Goal: Find specific page/section: Find specific page/section

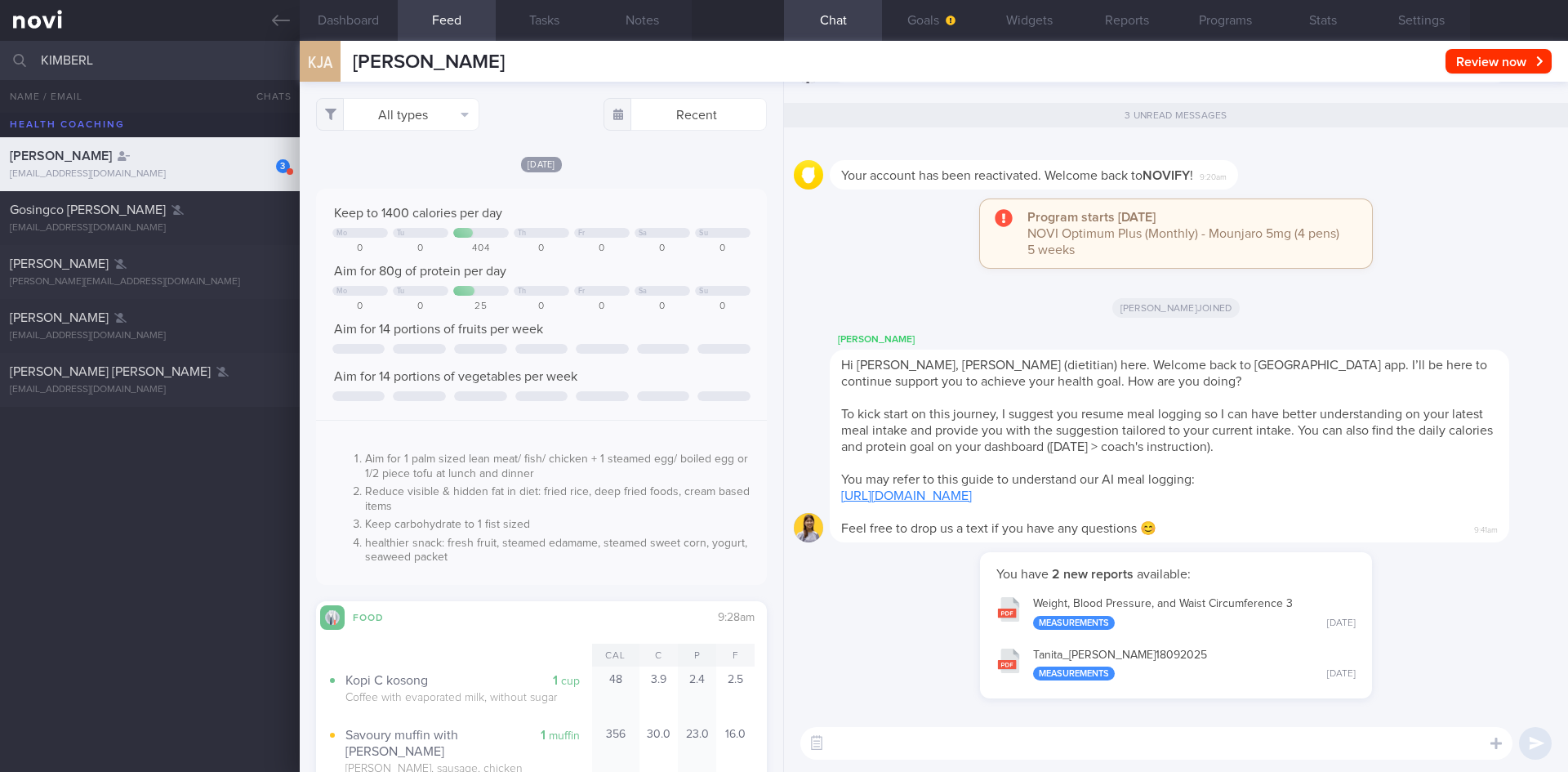
select select "8"
drag, startPoint x: 81, startPoint y: 50, endPoint x: 0, endPoint y: 49, distance: 81.0
click at [0, 49] on input "KIMBERL" at bounding box center [784, 60] width 1568 height 39
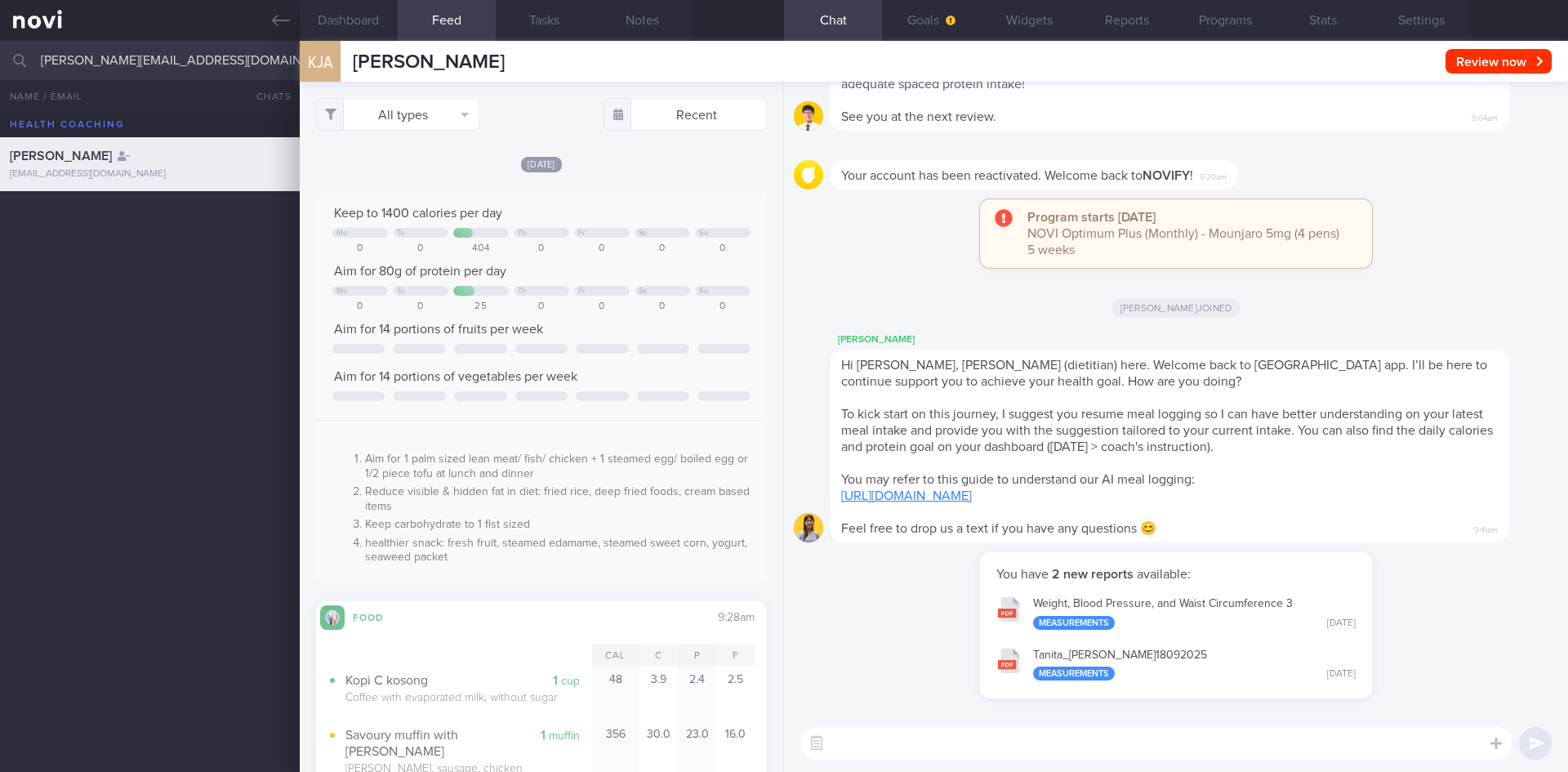
click at [202, 50] on input "[PERSON_NAME][EMAIL_ADDRESS][DOMAIN_NAME]" at bounding box center [784, 60] width 1568 height 39
type input "[PERSON_NAME][EMAIL_ADDRESS][DOMAIN_NAME]"
click at [134, 333] on div "[PERSON_NAME] [EMAIL_ADDRESS][DOMAIN_NAME]" at bounding box center [784, 442] width 1568 height 659
drag, startPoint x: 203, startPoint y: 61, endPoint x: 17, endPoint y: 58, distance: 186.0
click at [17, 58] on div "[PERSON_NAME][EMAIL_ADDRESS][DOMAIN_NAME] Archived patients Assigned patients A…" at bounding box center [784, 60] width 1568 height 39
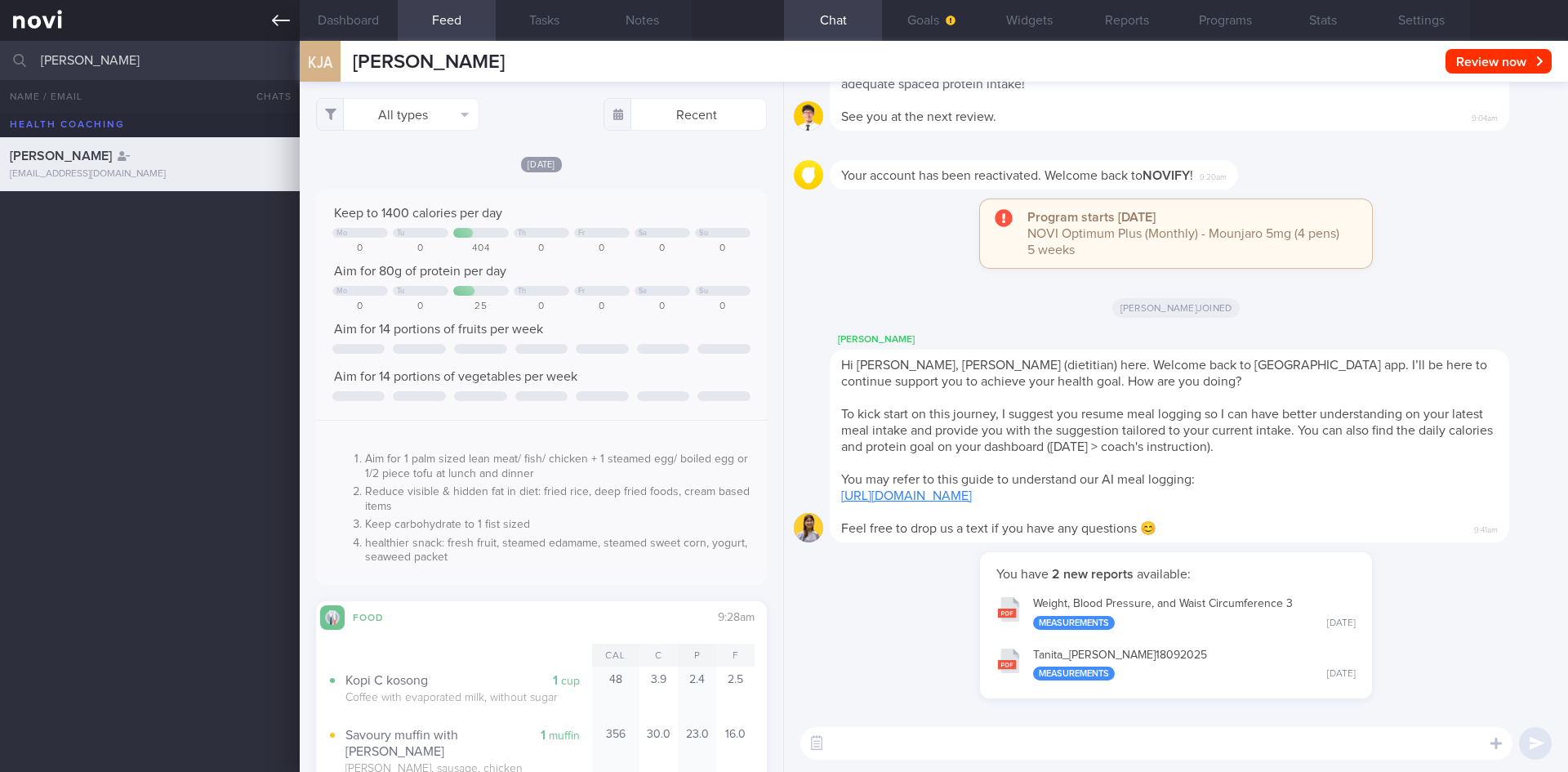
type input "[PERSON_NAME]"
click at [286, 23] on icon at bounding box center [281, 21] width 18 height 18
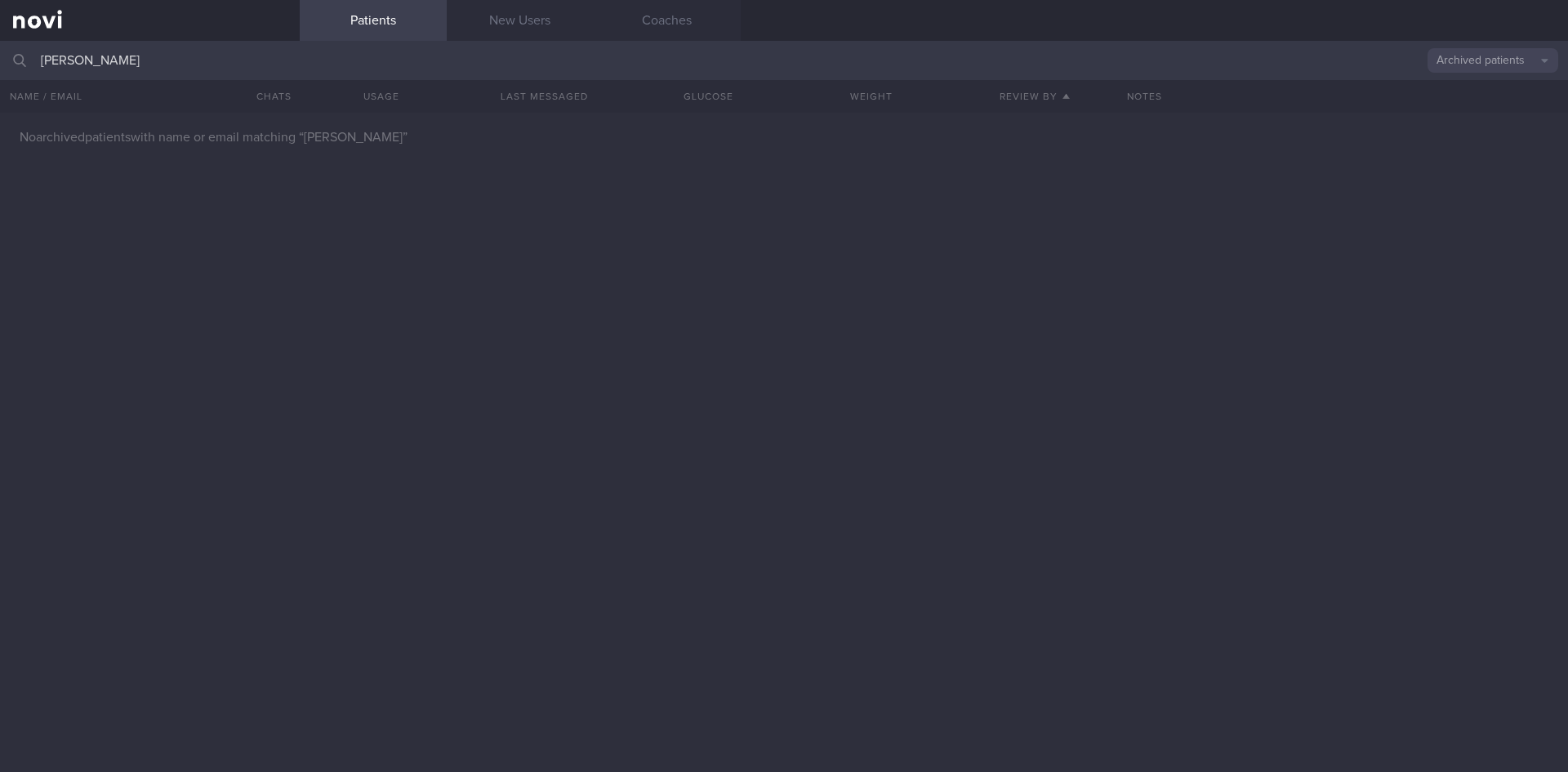
click at [1498, 67] on button "Archived patients" at bounding box center [1493, 60] width 131 height 25
click at [1482, 115] on button "All active patients" at bounding box center [1493, 113] width 131 height 25
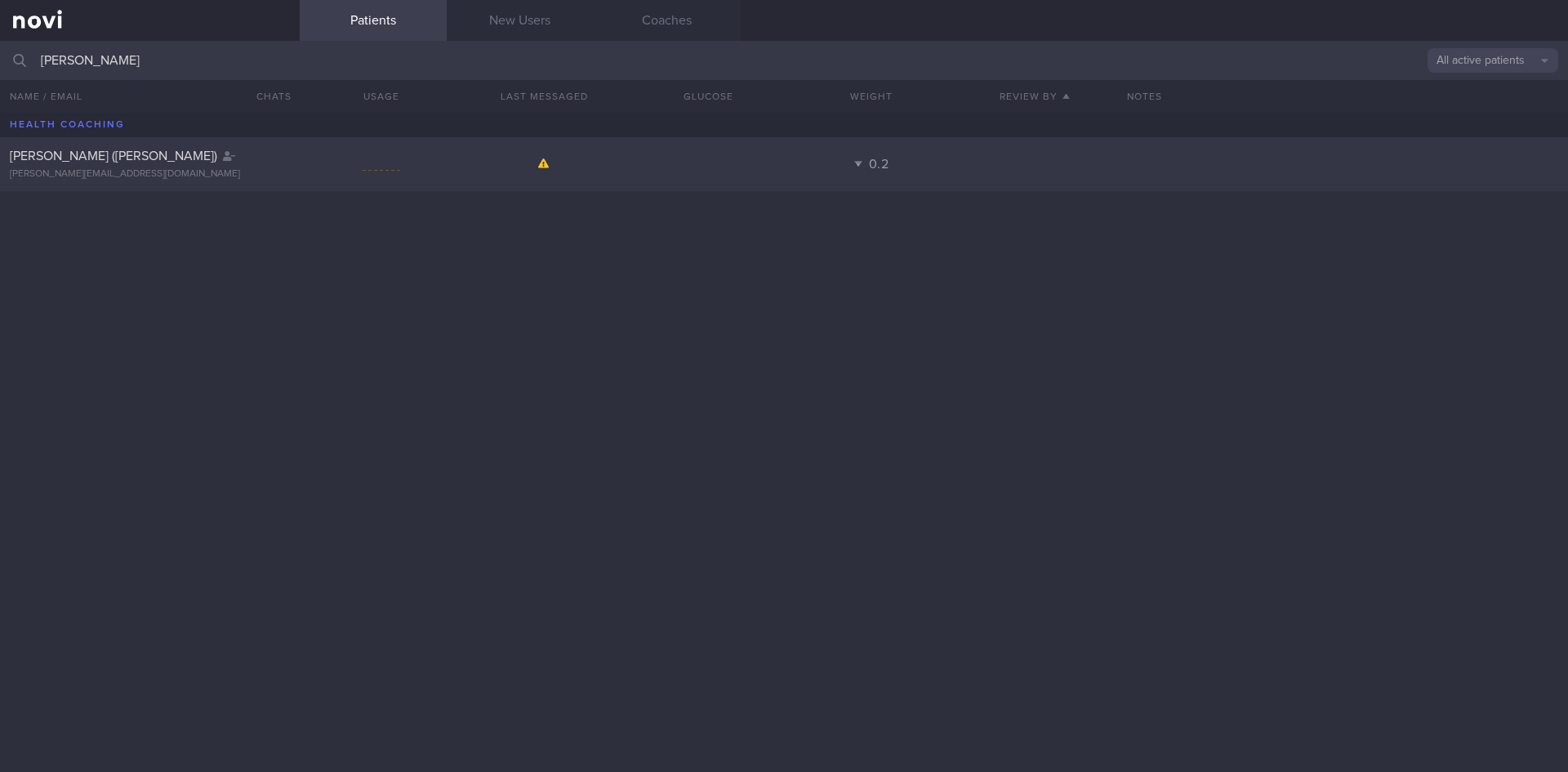
click at [247, 166] on div "[PERSON_NAME] ([PERSON_NAME]) [PERSON_NAME][EMAIL_ADDRESS][DOMAIN_NAME]" at bounding box center [150, 164] width 300 height 33
select select "8"
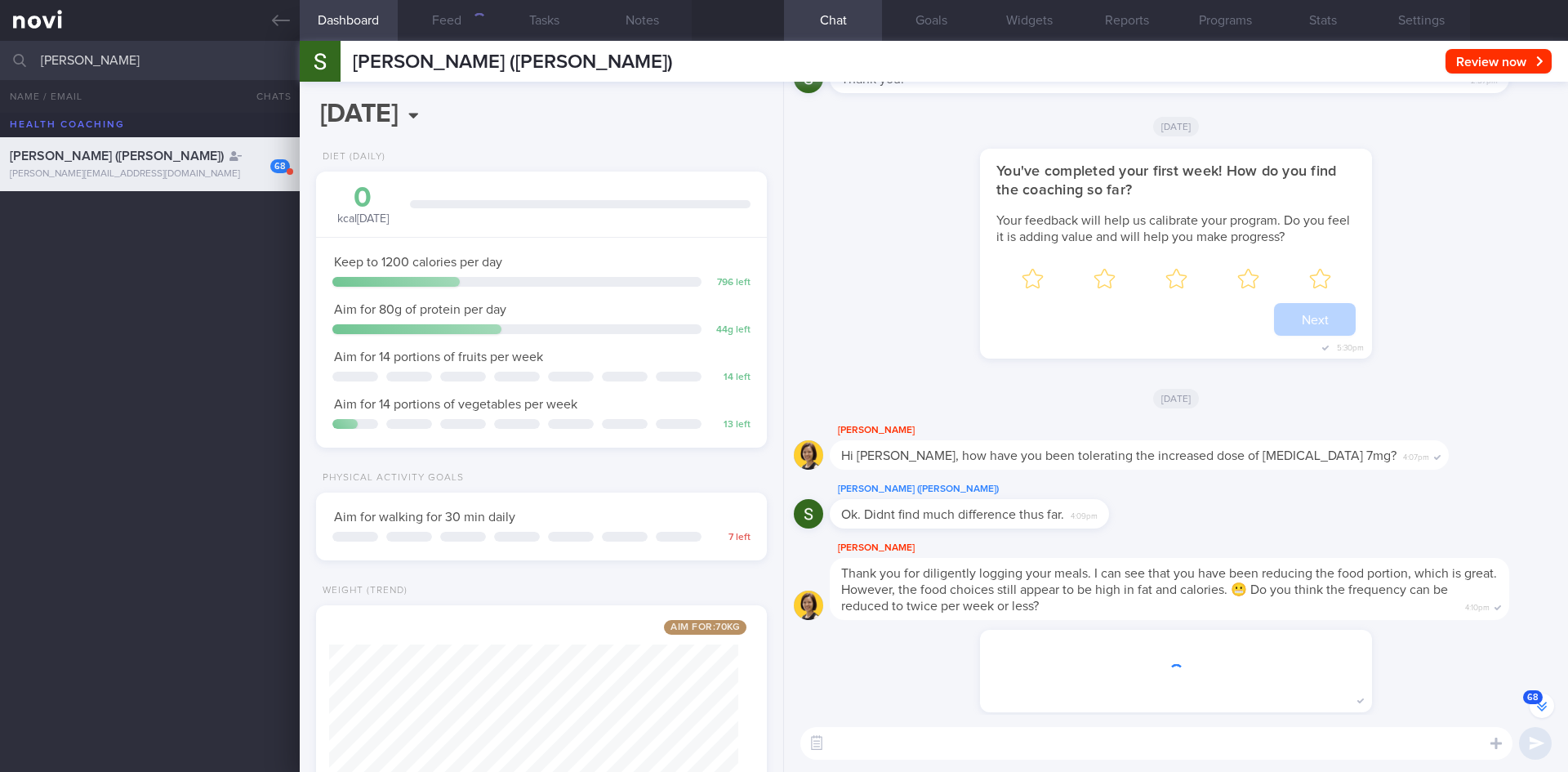
scroll to position [-5433, 0]
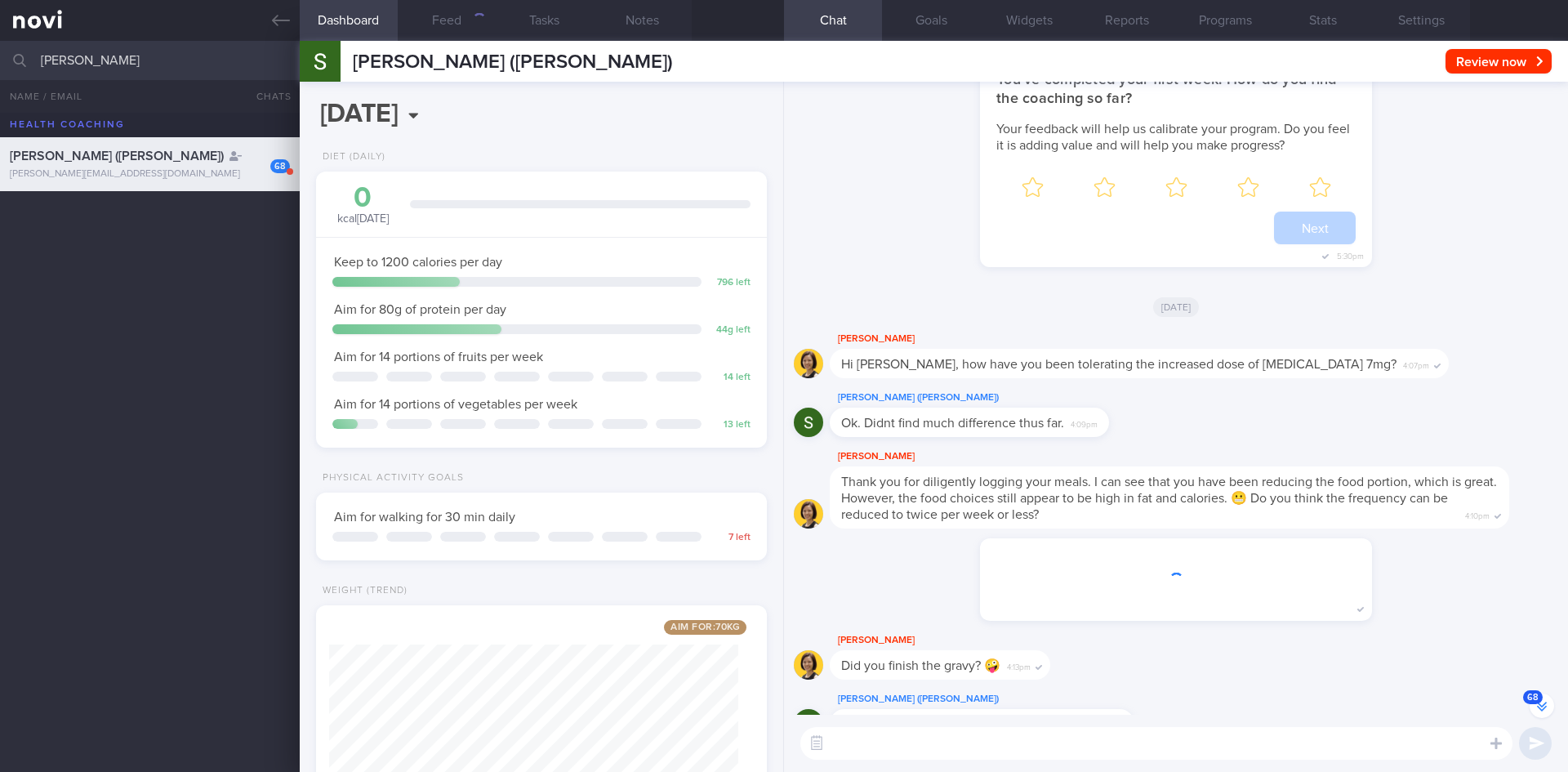
click at [1541, 697] on button "68" at bounding box center [1542, 706] width 25 height 25
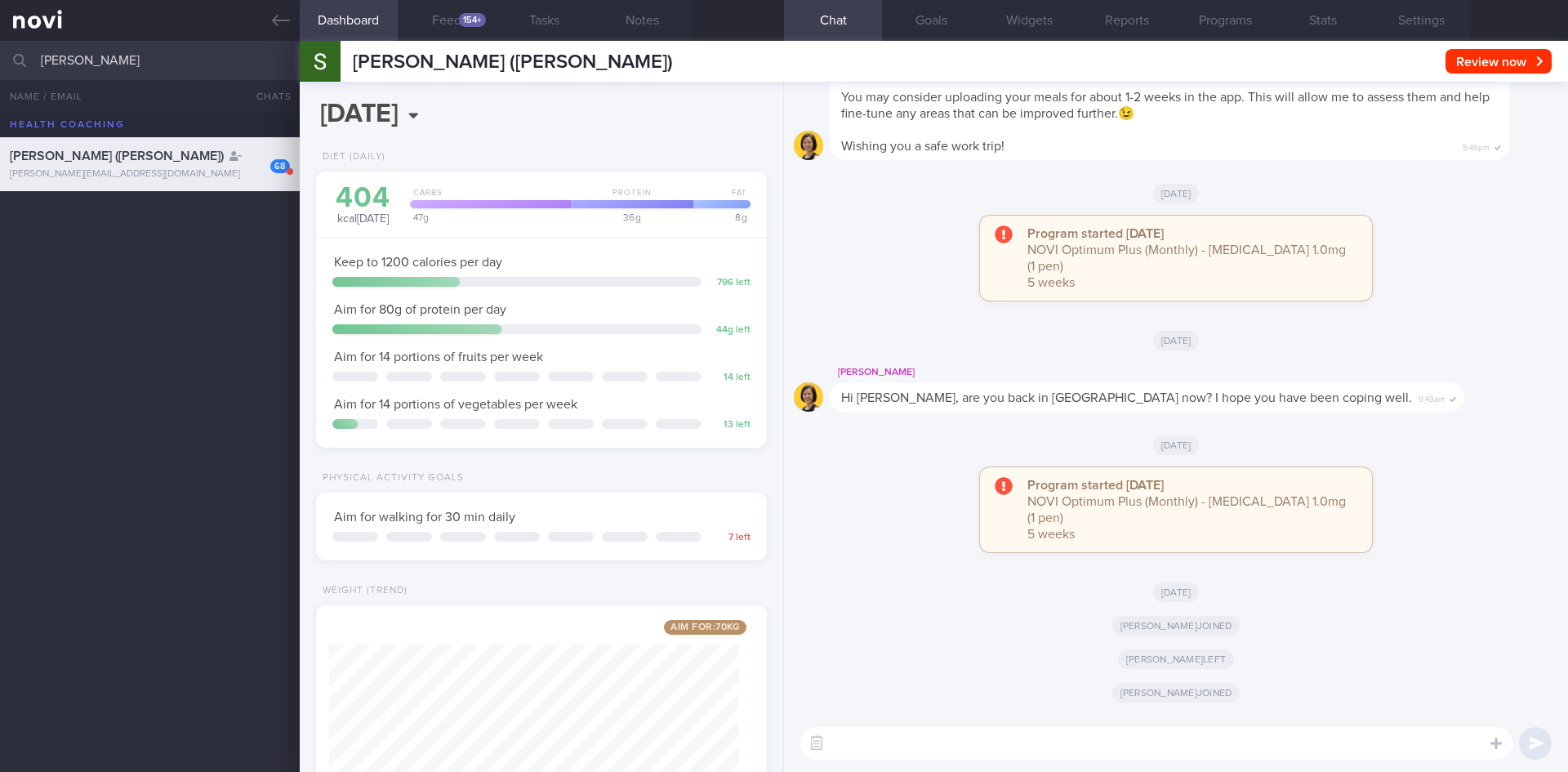
scroll to position [1, 0]
click at [454, 23] on button "Feed 154+" at bounding box center [447, 20] width 98 height 41
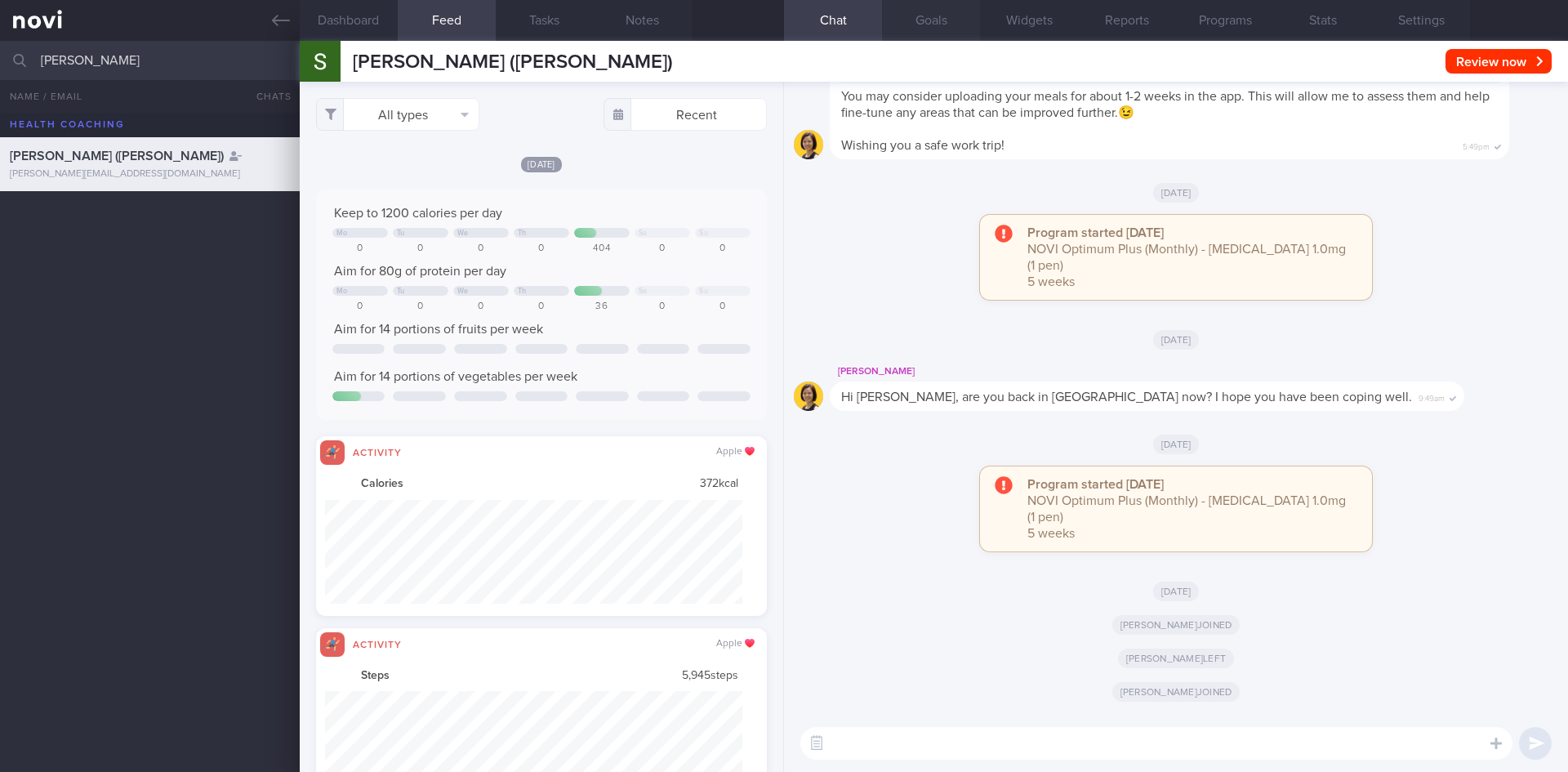
click at [942, 27] on button "Goals" at bounding box center [931, 20] width 98 height 41
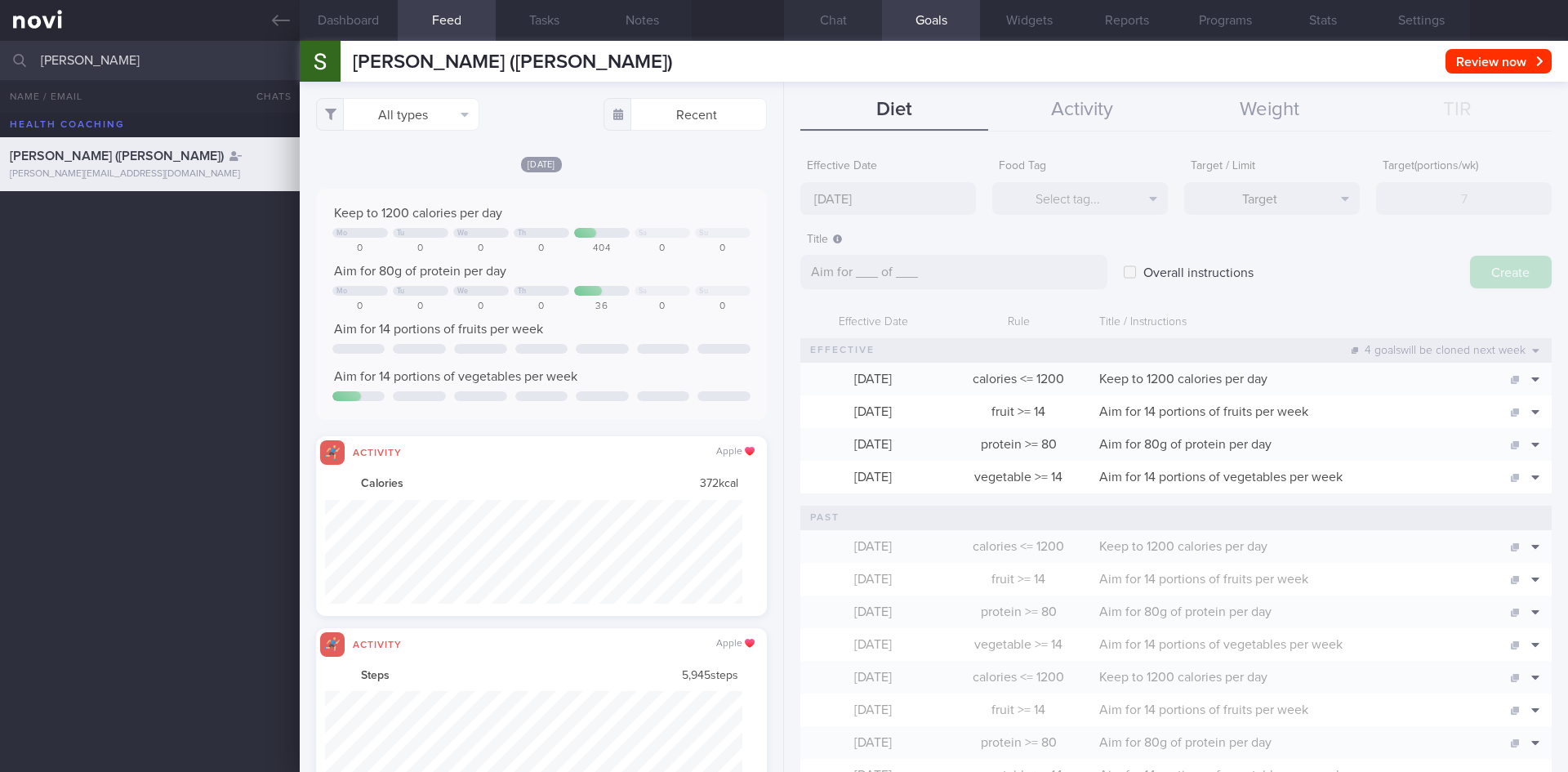
click at [835, 26] on button "Chat" at bounding box center [833, 20] width 98 height 41
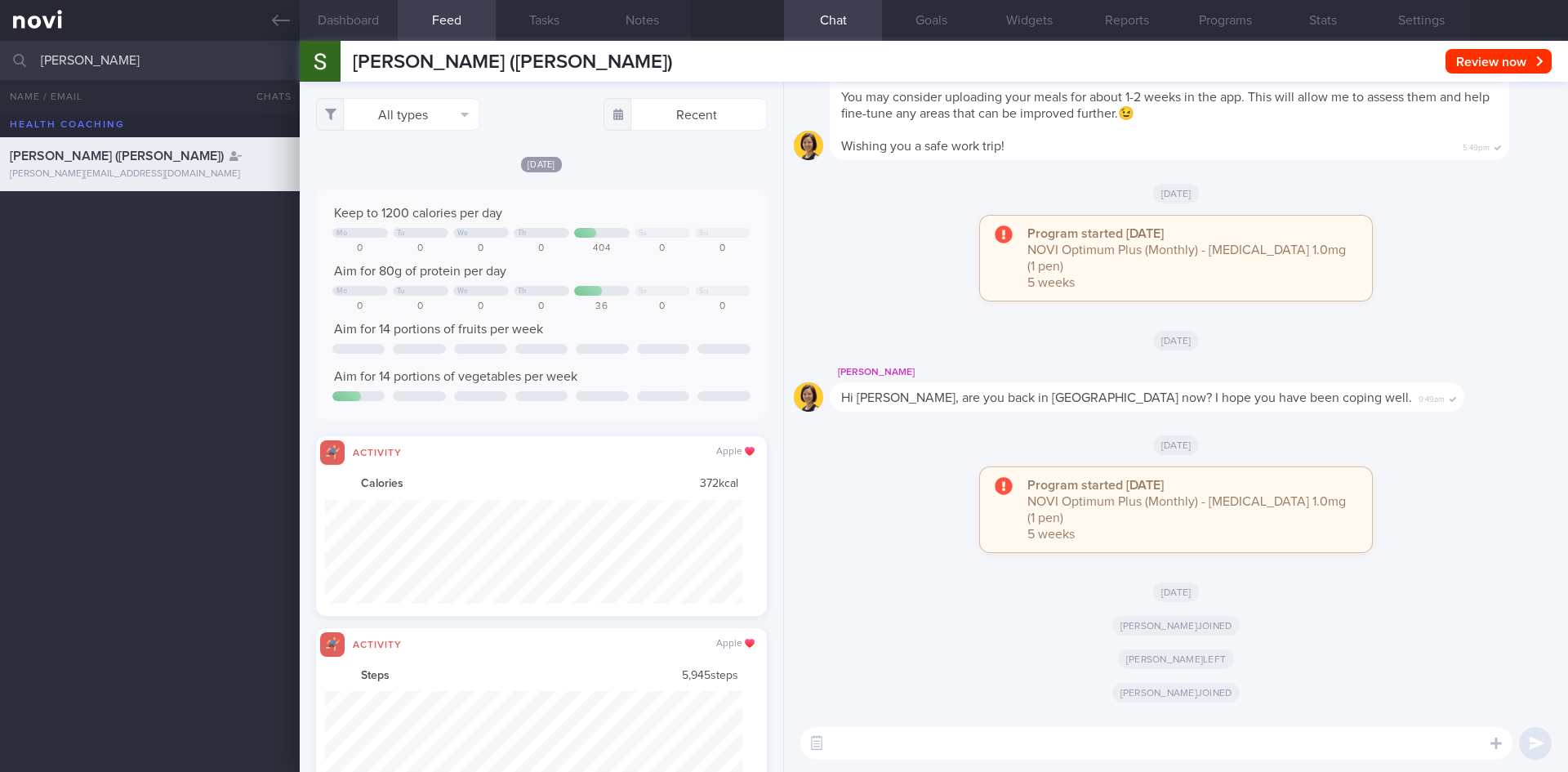
click at [347, 14] on button "Dashboard" at bounding box center [349, 20] width 98 height 41
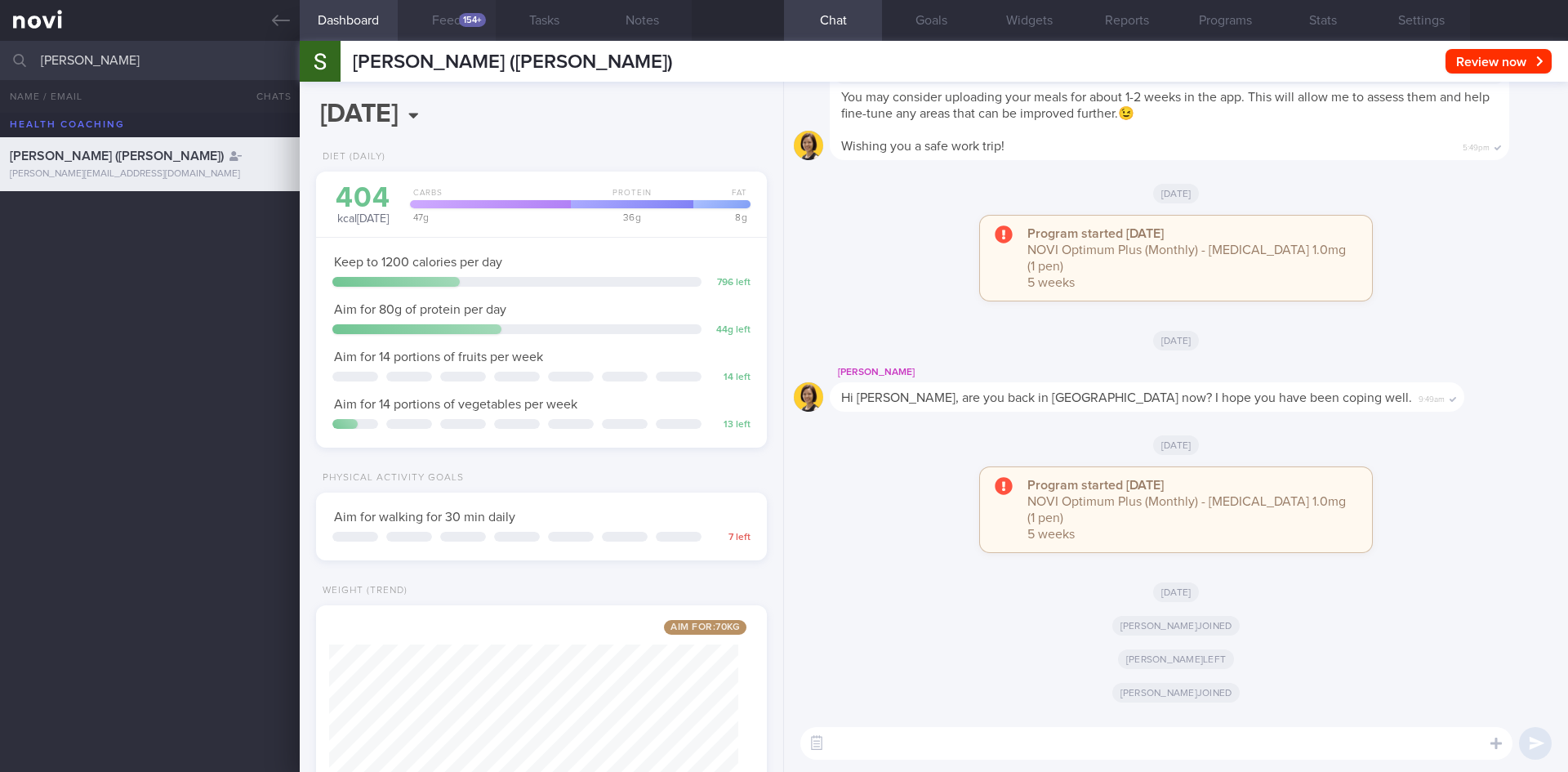
click at [472, 23] on div "154+" at bounding box center [473, 19] width 27 height 14
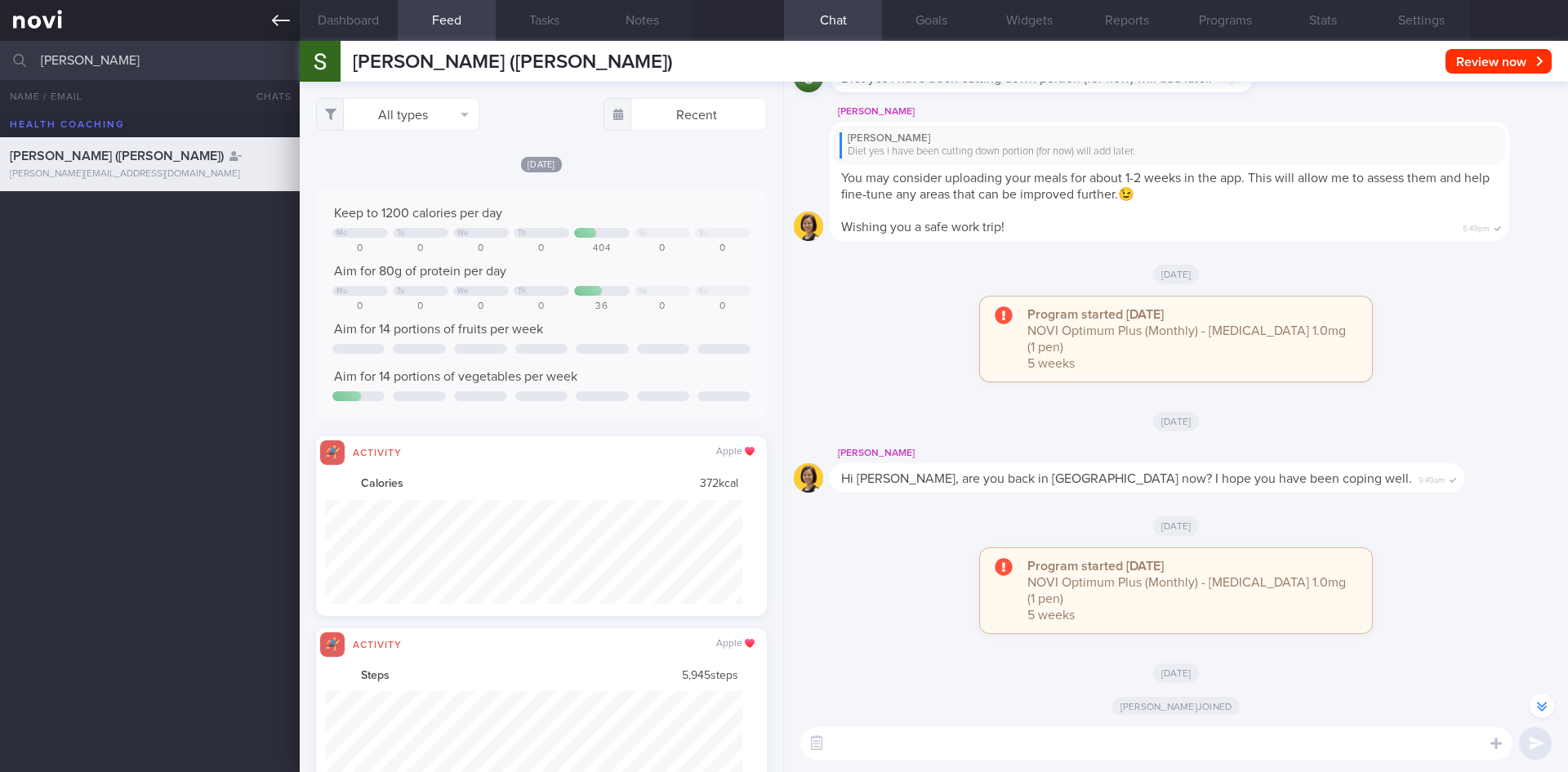
click at [282, 23] on icon at bounding box center [281, 21] width 18 height 18
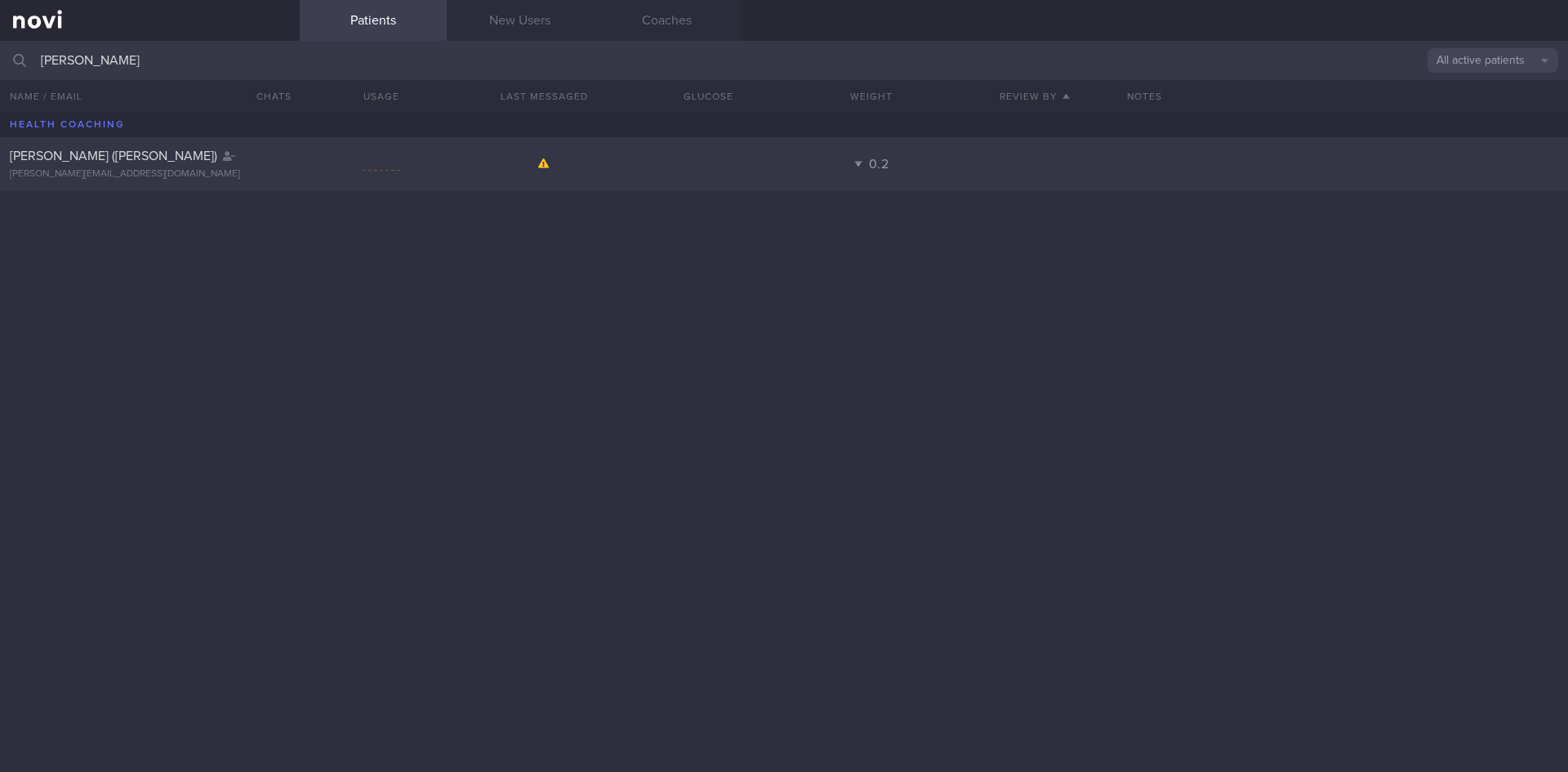
click at [237, 163] on div "[PERSON_NAME] ([PERSON_NAME])" at bounding box center [148, 156] width 276 height 16
select select "8"
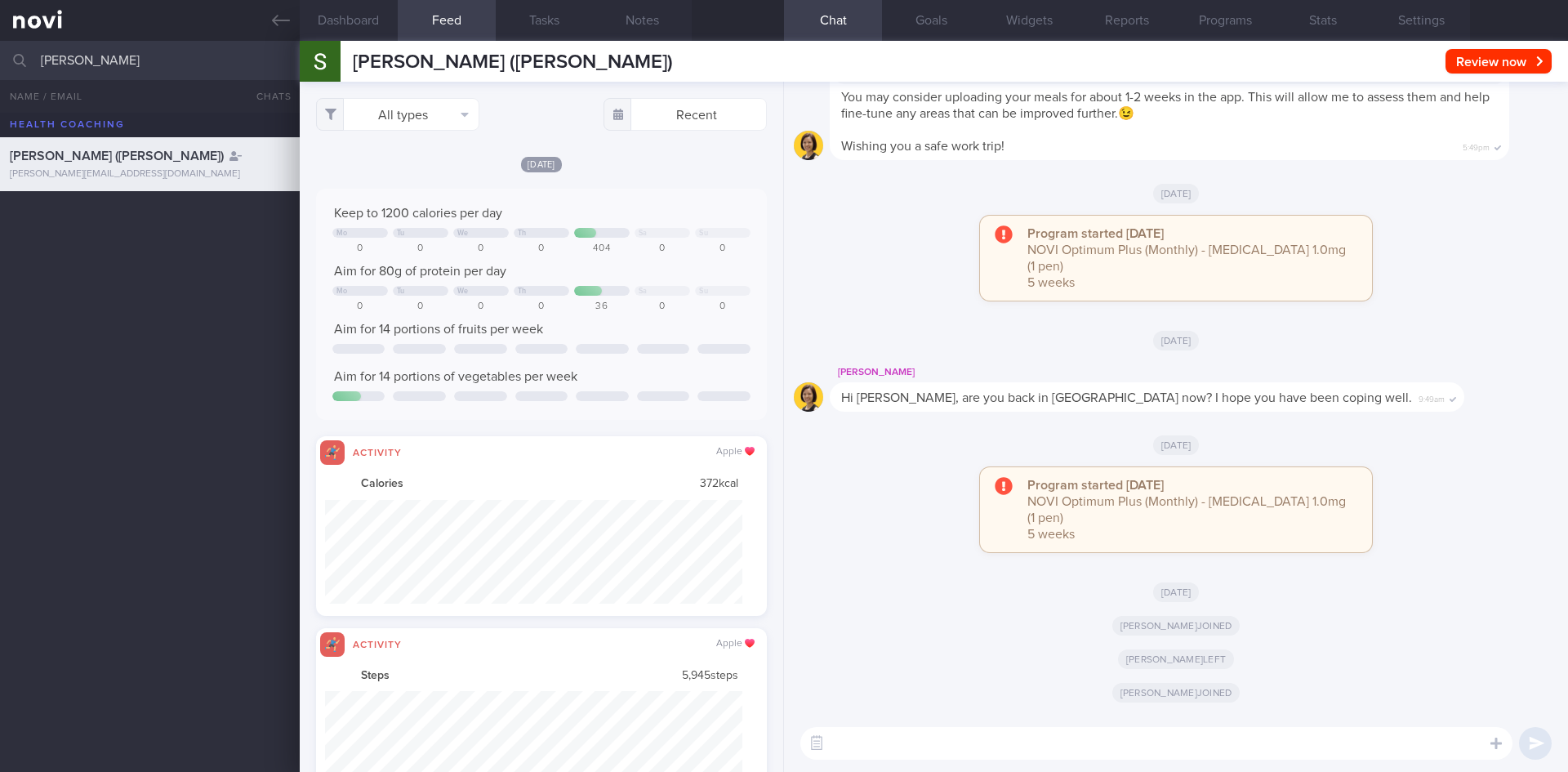
scroll to position [1, 0]
